Goal: Task Accomplishment & Management: Use online tool/utility

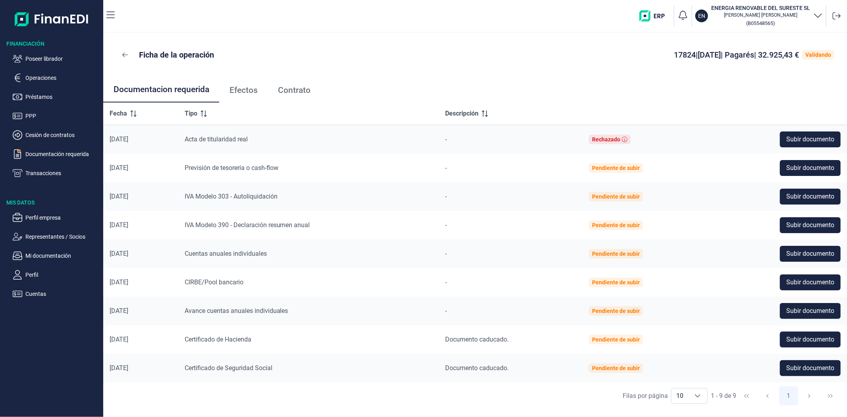
click at [243, 91] on span "Efectos" at bounding box center [244, 90] width 28 height 8
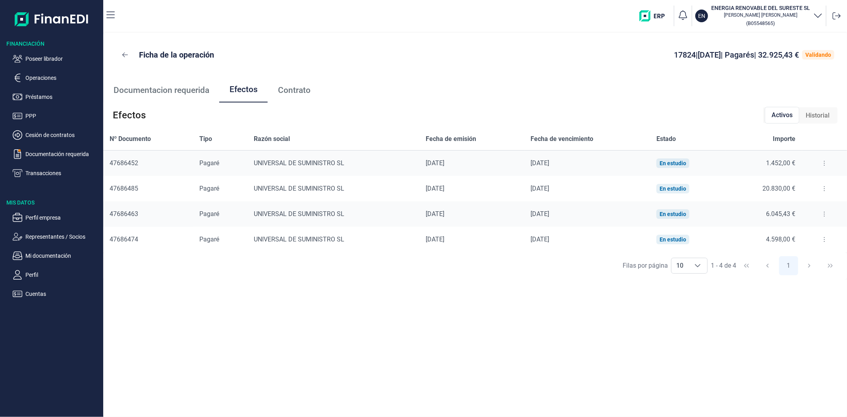
click at [824, 166] on icon at bounding box center [825, 163] width 2 height 6
click at [816, 181] on span "Detalles efecto" at bounding box center [799, 183] width 36 height 8
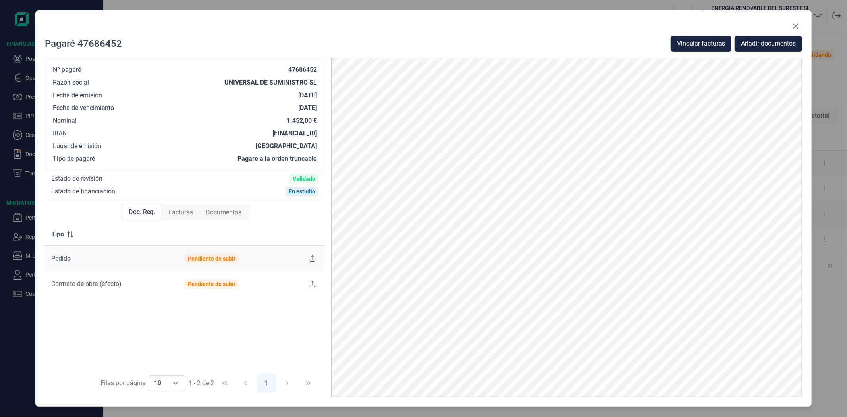
drag, startPoint x: 227, startPoint y: 133, endPoint x: 319, endPoint y: 137, distance: 91.9
click at [319, 137] on div "Nº pagaré 47686452 Razón social UNIVERSAL DE SUMINISTRO SL Fecha de emisión 01/…" at bounding box center [185, 114] width 280 height 113
copy div "ES1901822743020101517526"
click at [286, 69] on div "Nº pagaré 47686452" at bounding box center [185, 70] width 264 height 8
click at [796, 24] on icon "Close" at bounding box center [796, 26] width 6 height 6
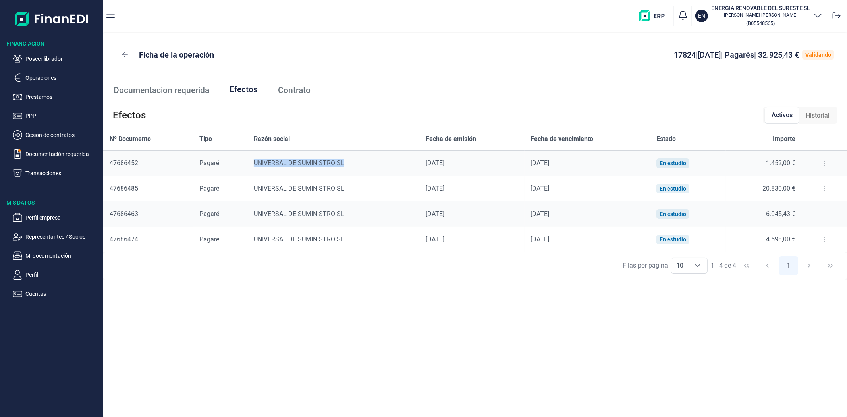
drag, startPoint x: 346, startPoint y: 165, endPoint x: 253, endPoint y: 165, distance: 93.0
click at [253, 166] on td "UNIVERSAL DE SUMINISTRO SL" at bounding box center [333, 164] width 172 height 26
copy div "UNIVERSAL DE SUMINISTRO SL"
click at [280, 159] on div "UNIVERSAL DE SUMINISTRO SL" at bounding box center [333, 163] width 159 height 8
click at [280, 162] on div "UNIVERSAL DE SUMINISTRO SL" at bounding box center [333, 163] width 159 height 8
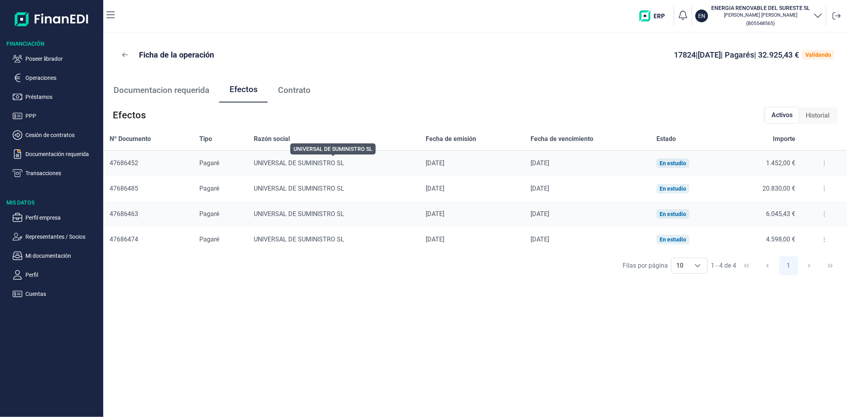
click at [280, 164] on div "UNIVERSAL DE SUMINISTRO SL" at bounding box center [333, 163] width 159 height 8
copy div "UNIVERSAL DE SUMINISTRO SL"
drag, startPoint x: 343, startPoint y: 165, endPoint x: 253, endPoint y: 169, distance: 90.3
click at [253, 169] on td "UNIVERSAL DE SUMINISTRO SL" at bounding box center [333, 164] width 172 height 26
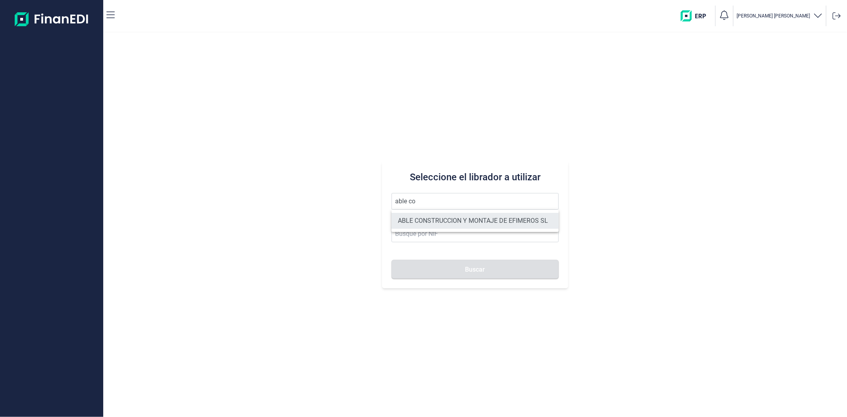
click at [439, 221] on li "ABLE CONSTRUCCION Y MONTAJE DE EFIMEROS SL" at bounding box center [475, 221] width 167 height 16
type input "ABLE CONSTRUCCION Y MONTAJE DE EFIMEROS SL"
type input "B85402501"
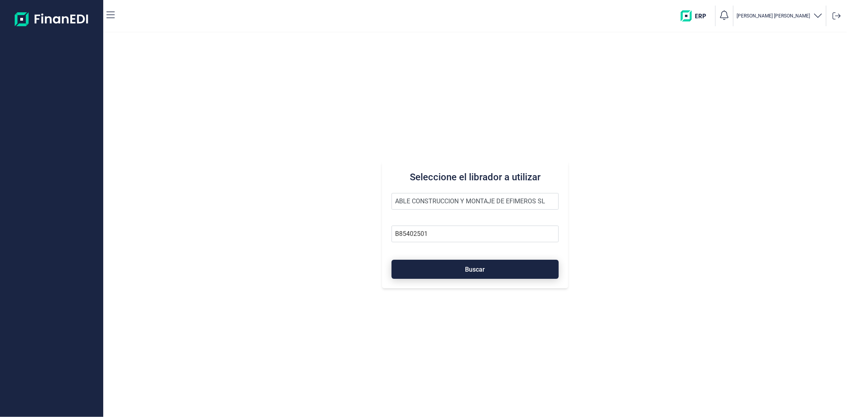
click at [458, 271] on button "Buscar" at bounding box center [475, 269] width 167 height 19
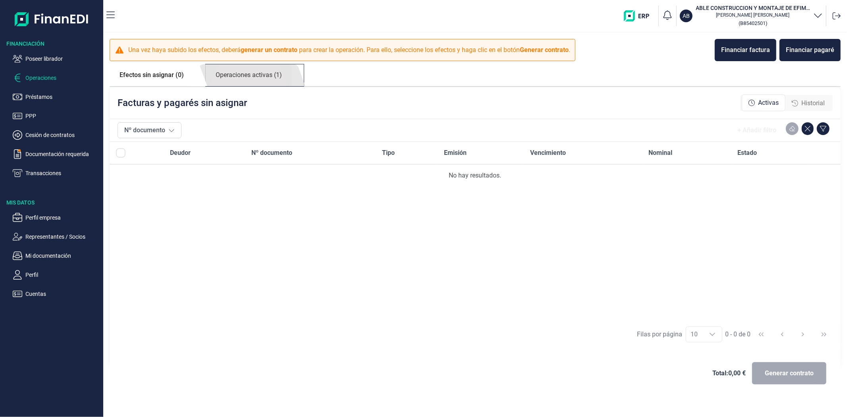
click at [257, 79] on link "Operaciones activas (1)" at bounding box center [249, 75] width 86 height 22
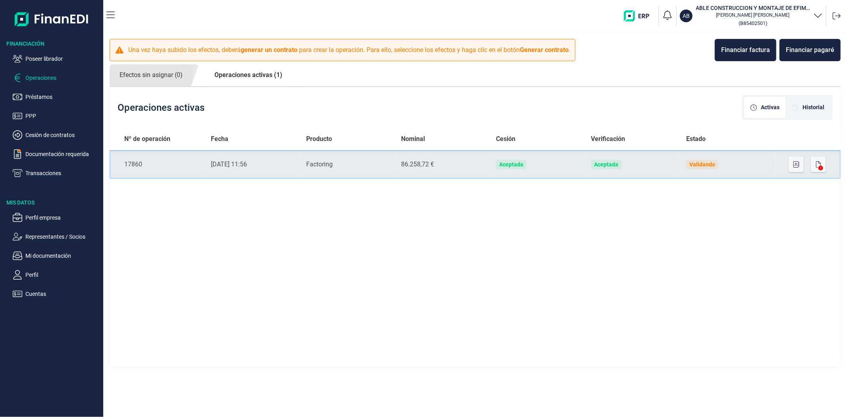
click at [649, 171] on td "Aceptada" at bounding box center [632, 164] width 95 height 29
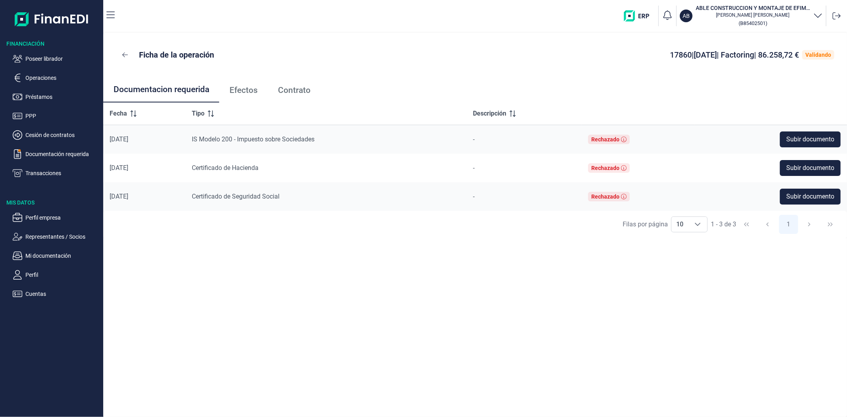
click at [239, 90] on span "Efectos" at bounding box center [244, 90] width 28 height 8
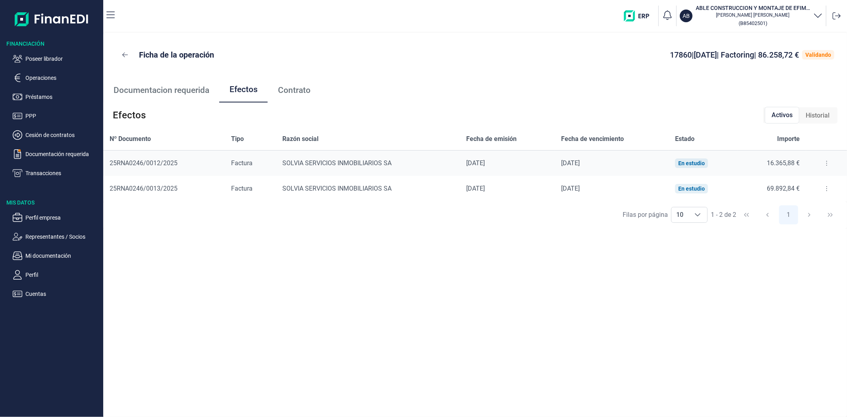
click at [820, 164] on button at bounding box center [827, 163] width 14 height 13
click at [816, 180] on span "Detalles efecto" at bounding box center [801, 183] width 36 height 8
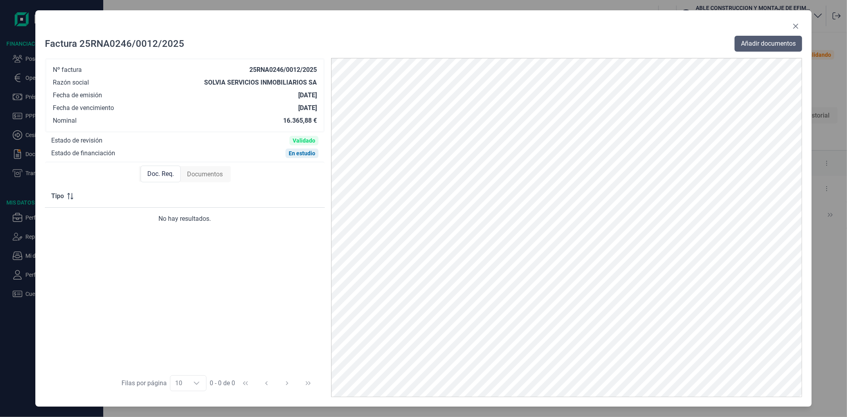
click at [752, 46] on span "Añadir documentos" at bounding box center [768, 44] width 55 height 10
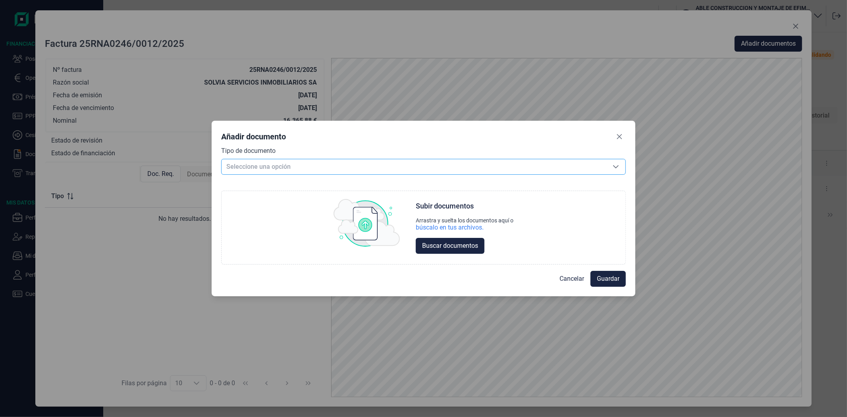
click at [264, 162] on span "Seleccione una opción" at bounding box center [414, 166] width 385 height 15
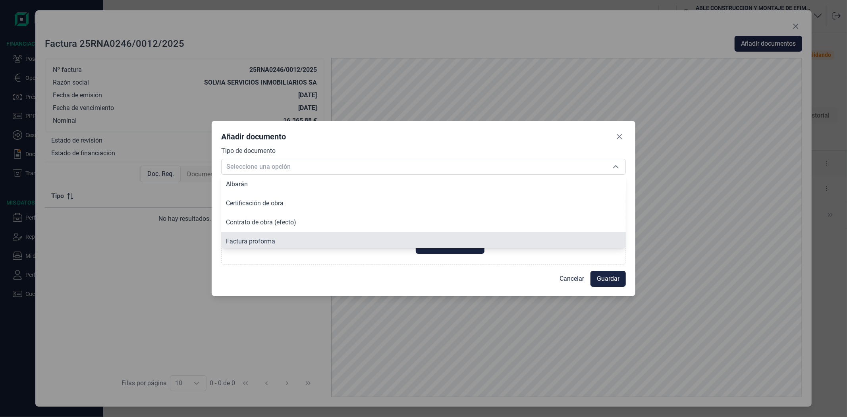
scroll to position [2, 0]
click at [271, 238] on span "Factura proforma" at bounding box center [250, 239] width 49 height 8
type input "Factura proforma"
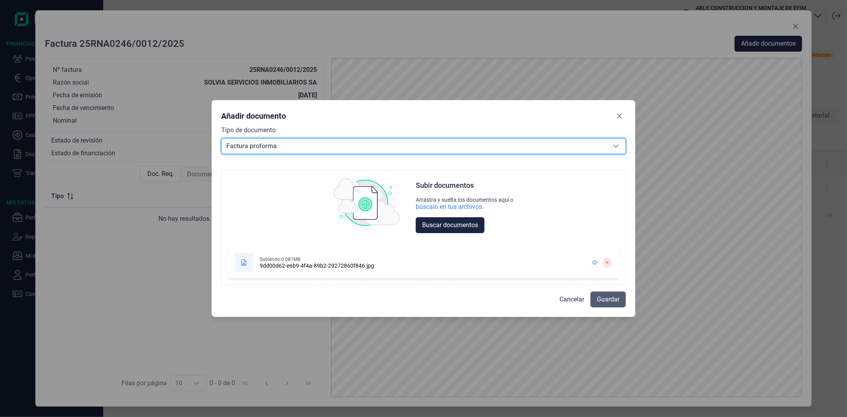
click at [611, 300] on span "Guardar" at bounding box center [608, 300] width 23 height 10
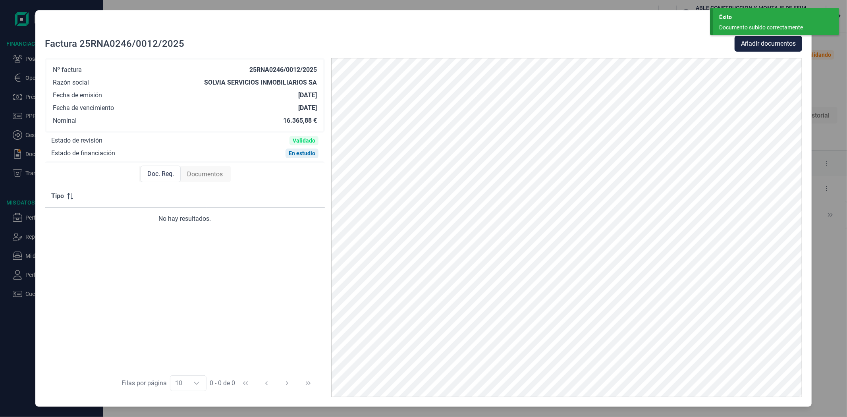
click at [740, 22] on div "Éxito Documento subido correctamente" at bounding box center [776, 21] width 126 height 27
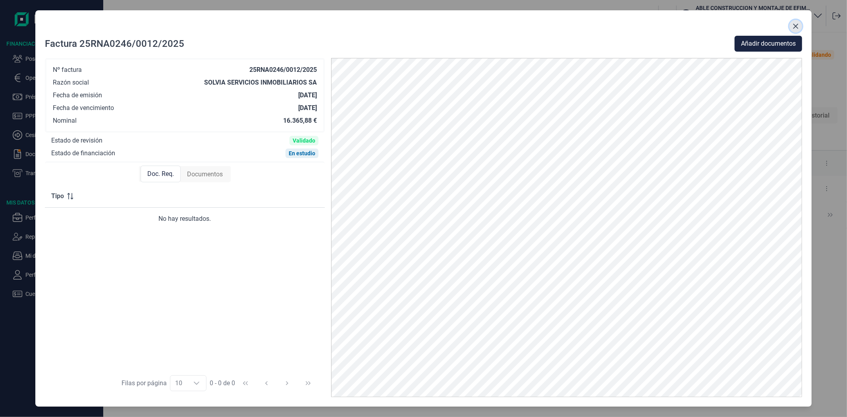
click at [793, 26] on icon "Close" at bounding box center [796, 26] width 6 height 6
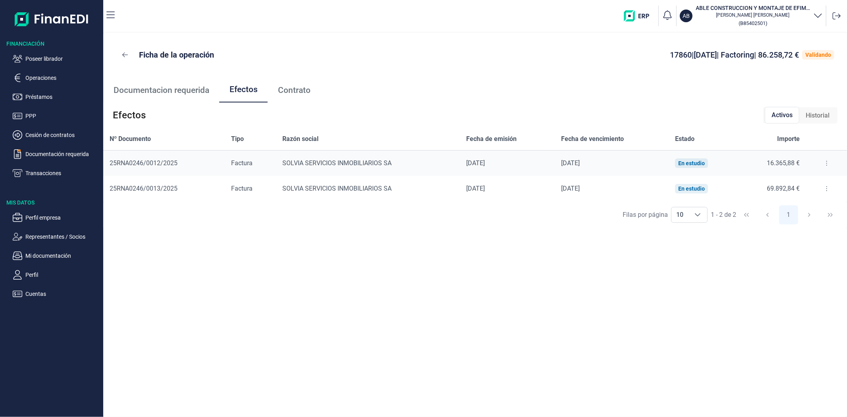
click at [822, 191] on button at bounding box center [827, 188] width 14 height 13
click at [815, 207] on span "Detalles efecto" at bounding box center [801, 209] width 36 height 8
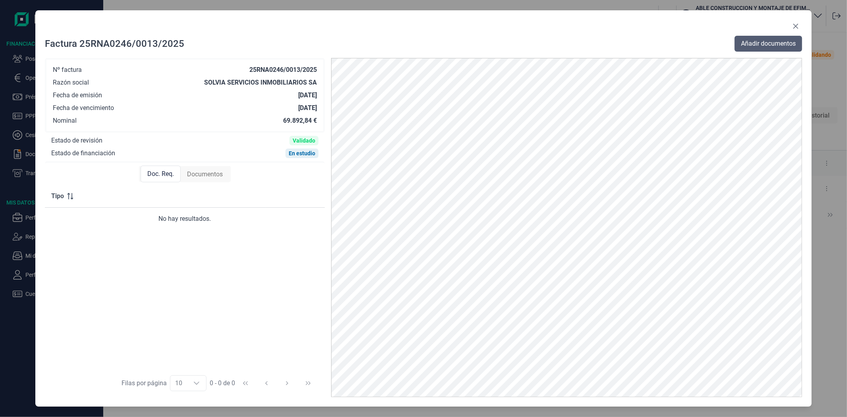
click at [753, 44] on span "Añadir documentos" at bounding box center [768, 44] width 55 height 10
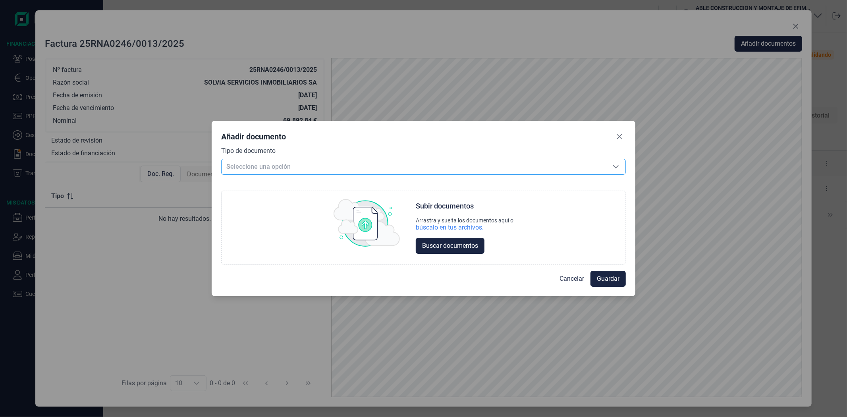
click at [365, 169] on span "Seleccione una opción" at bounding box center [414, 166] width 385 height 15
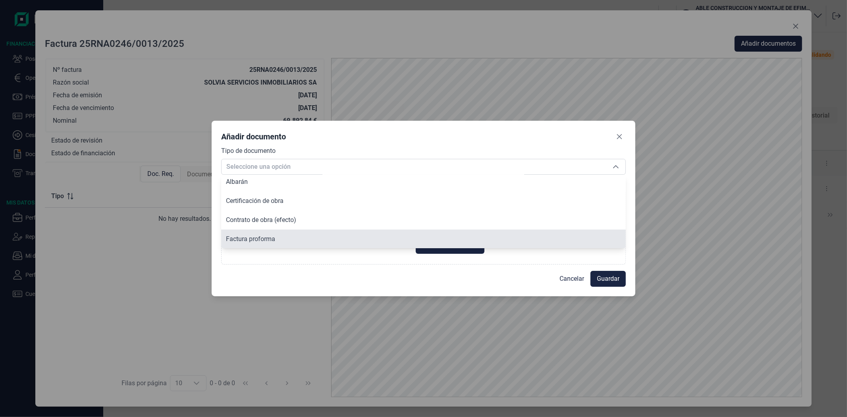
click at [265, 240] on span "Factura proforma" at bounding box center [250, 239] width 49 height 8
type input "Factura proforma"
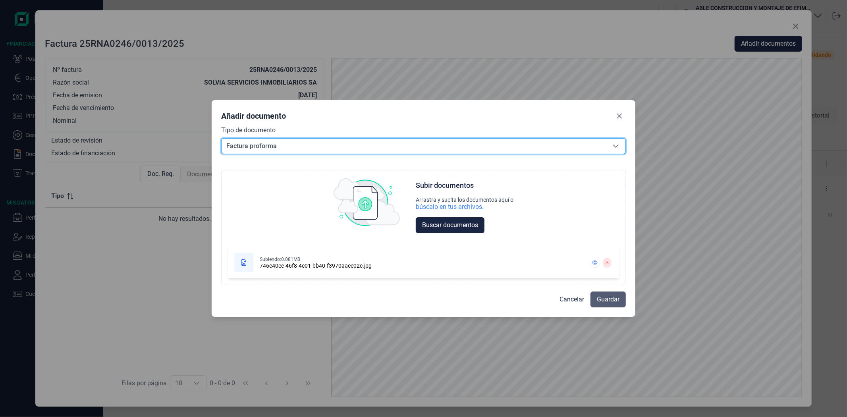
click at [595, 302] on button "Guardar" at bounding box center [608, 300] width 35 height 16
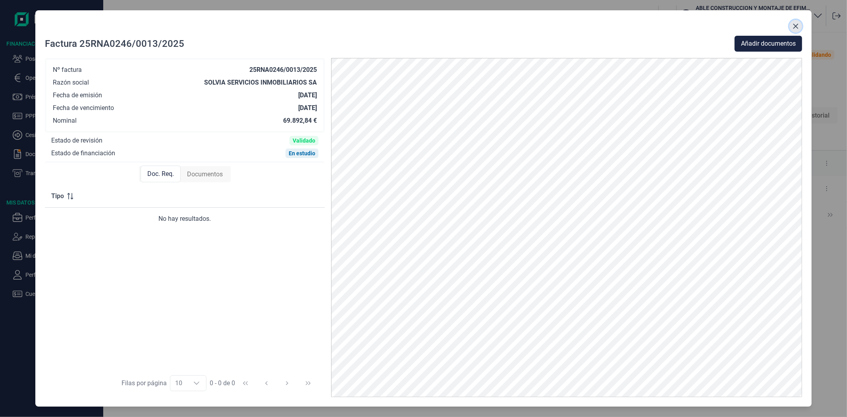
click at [793, 25] on icon "Close" at bounding box center [796, 26] width 6 height 6
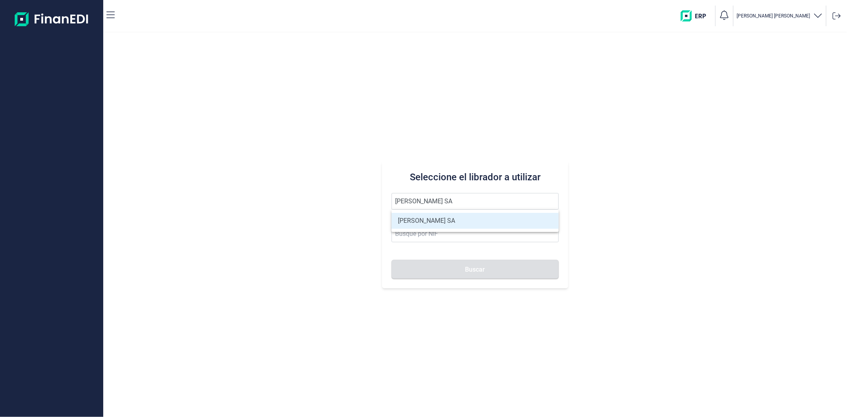
type input "[PERSON_NAME] SA"
click at [433, 218] on li "[PERSON_NAME] SA" at bounding box center [475, 221] width 167 height 16
type input "A11617602"
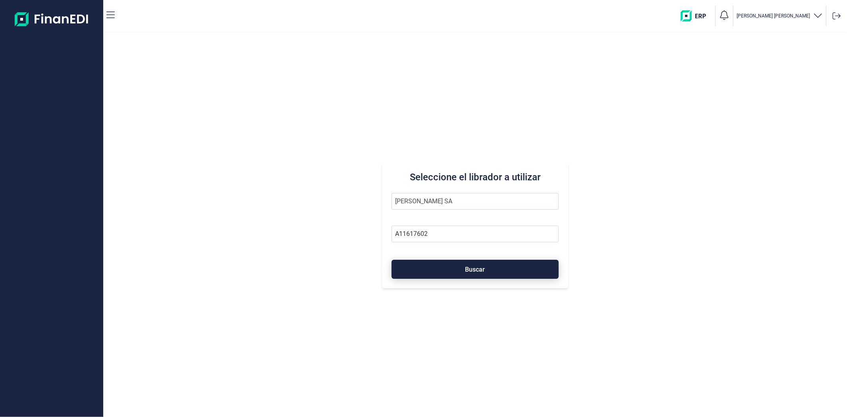
click at [446, 265] on button "Buscar" at bounding box center [475, 269] width 167 height 19
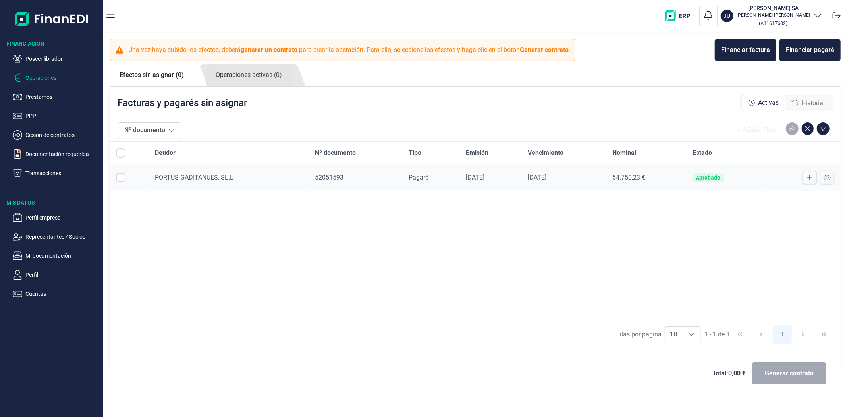
checkbox input "true"
click at [455, 268] on div "Deudor Nº documento Tipo Emisión Vencimiento Nominal Estado PORTUS GADITANUES, …" at bounding box center [475, 231] width 731 height 179
click at [636, 255] on div "Deudor Nº documento Tipo Emisión Vencimiento Nominal Estado PORTUS GADITANUES, …" at bounding box center [475, 231] width 731 height 179
click at [831, 179] on icon at bounding box center [827, 177] width 7 height 6
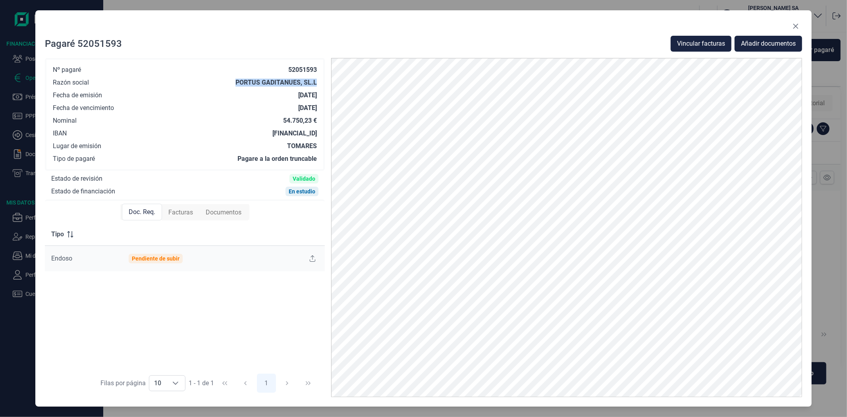
drag, startPoint x: 233, startPoint y: 83, endPoint x: 318, endPoint y: 84, distance: 84.6
click at [318, 84] on div "Nº pagaré 52051593 Razón social PORTUS GADITANUES, SL.L Fecha de emisión 12/08/…" at bounding box center [185, 114] width 280 height 113
click at [248, 112] on div "Nº pagaré 52051593 Razón social PORTUS GADITANUES, SL.L Fecha de emisión 12/08/…" at bounding box center [185, 114] width 264 height 97
drag, startPoint x: 237, startPoint y: 85, endPoint x: 302, endPoint y: 83, distance: 65.2
click at [302, 83] on div "PORTUS GADITANUES, SL.L" at bounding box center [276, 83] width 81 height 8
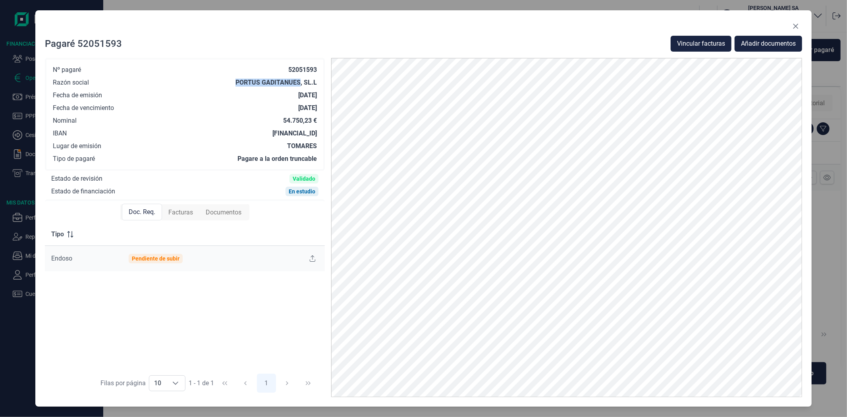
copy div "PORTUS GADITANUES"
click at [184, 210] on span "Facturas" at bounding box center [180, 213] width 25 height 10
click at [147, 209] on span "Doc. Req." at bounding box center [141, 213] width 27 height 10
click at [793, 25] on icon "Close" at bounding box center [796, 26] width 6 height 6
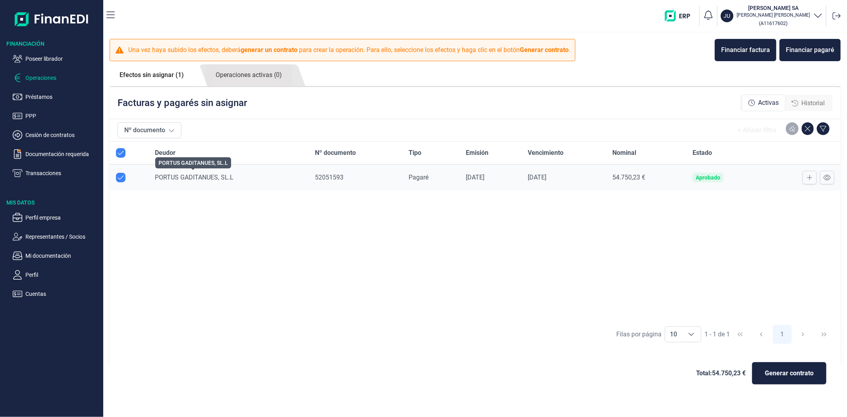
click at [202, 177] on span "PORTUS GADITANUES, SL.L" at bounding box center [194, 178] width 79 height 8
drag, startPoint x: 399, startPoint y: 252, endPoint x: 398, endPoint y: 256, distance: 4.1
click at [398, 256] on div "Deudor Nº documento Tipo Emisión Vencimiento Nominal Estado PORTUS GADITANUES, …" at bounding box center [475, 231] width 731 height 179
click at [756, 173] on td "Aprobado" at bounding box center [724, 177] width 77 height 27
click at [824, 179] on icon at bounding box center [827, 177] width 7 height 6
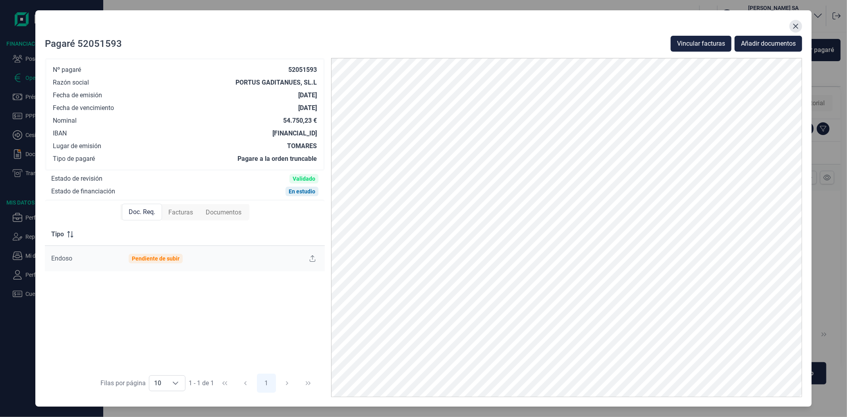
click at [793, 29] on icon "Close" at bounding box center [796, 26] width 6 height 6
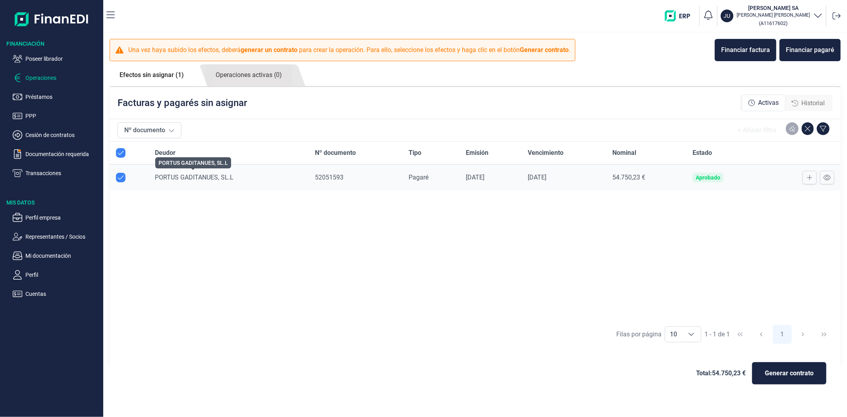
click at [220, 176] on span "PORTUS GADITANUES, SL.L" at bounding box center [194, 178] width 79 height 8
click at [350, 181] on div "52051593" at bounding box center [355, 178] width 81 height 10
click at [327, 197] on div "Deudor Nº documento Tipo Emisión Vencimiento Nominal Estado PORTUS GADITANUES, …" at bounding box center [475, 231] width 731 height 179
click at [601, 217] on div "Deudor Nº documento Tipo Emisión Vencimiento Nominal Estado PORTUS GADITANUES, …" at bounding box center [475, 231] width 731 height 179
click at [402, 190] on td "Pagaré" at bounding box center [430, 177] width 57 height 27
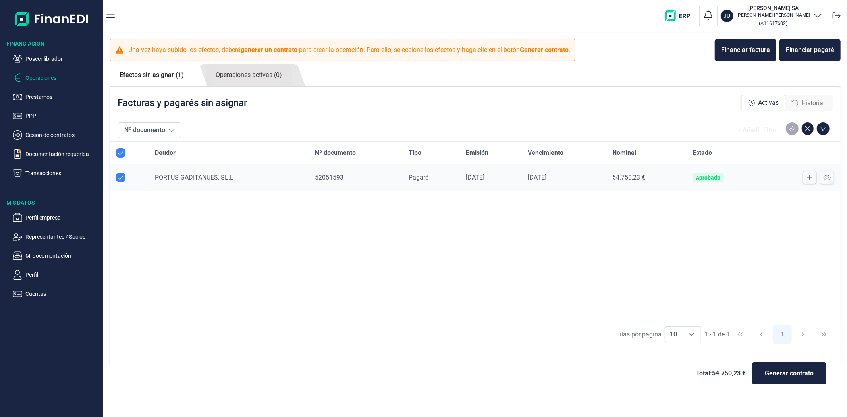
click at [370, 183] on td "52051593" at bounding box center [356, 177] width 94 height 27
click at [367, 205] on div "Deudor Nº documento Tipo Emisión Vencimiento Nominal Estado PORTUS GADITANUES, …" at bounding box center [475, 231] width 731 height 179
click at [375, 119] on div "Nº documento + Añadir filtro" at bounding box center [475, 130] width 731 height 23
click at [388, 242] on div "Deudor Nº documento Tipo Emisión Vencimiento Nominal Estado PORTUS GADITANUES, …" at bounding box center [475, 231] width 731 height 179
click at [221, 245] on div "Deudor Nº documento Tipo Emisión Vencimiento Nominal Estado PORTUS GADITANUES, …" at bounding box center [475, 231] width 731 height 179
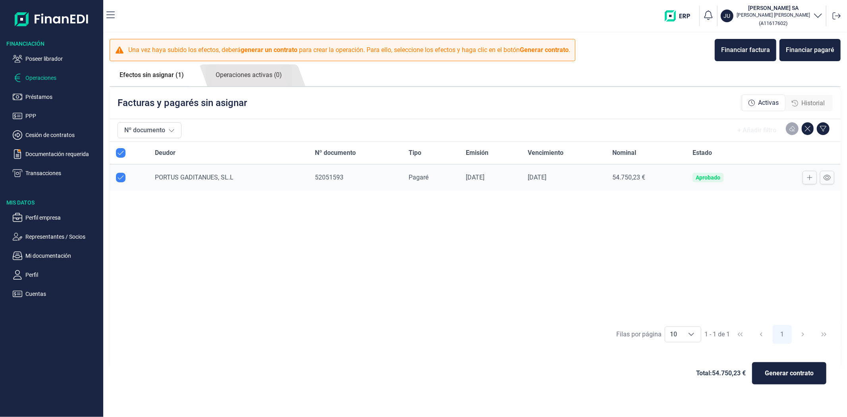
click at [221, 245] on div "Deudor Nº documento Tipo Emisión Vencimiento Nominal Estado PORTUS GADITANUES, …" at bounding box center [475, 231] width 731 height 179
click at [227, 238] on div "Deudor Nº documento Tipo Emisión Vencimiento Nominal Estado PORTUS GADITANUES, …" at bounding box center [475, 231] width 731 height 179
drag, startPoint x: 228, startPoint y: 233, endPoint x: 253, endPoint y: 182, distance: 57.4
click at [228, 232] on div "Deudor Nº documento Tipo Emisión Vencimiento Nominal Estado PORTUS GADITANUES, …" at bounding box center [475, 231] width 731 height 179
click at [205, 179] on span "PORTUS GADITANUES, SL.L" at bounding box center [194, 178] width 79 height 8
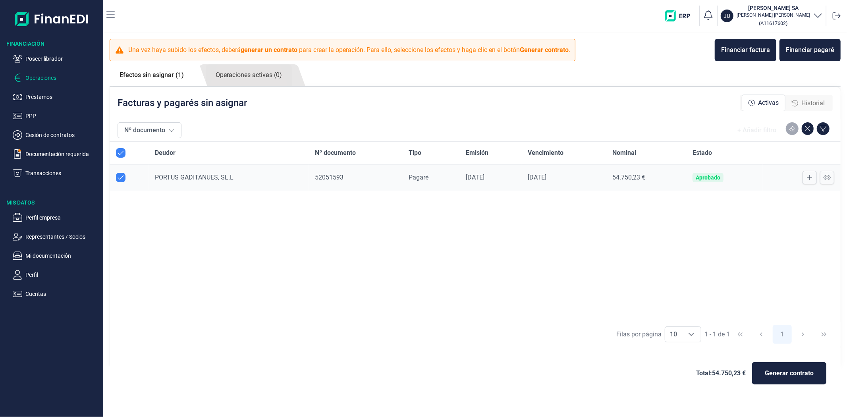
click at [223, 243] on div "Deudor Nº documento Tipo Emisión Vencimiento Nominal Estado PORTUS GADITANUES, …" at bounding box center [475, 231] width 731 height 179
